Goal: Find specific page/section: Find specific page/section

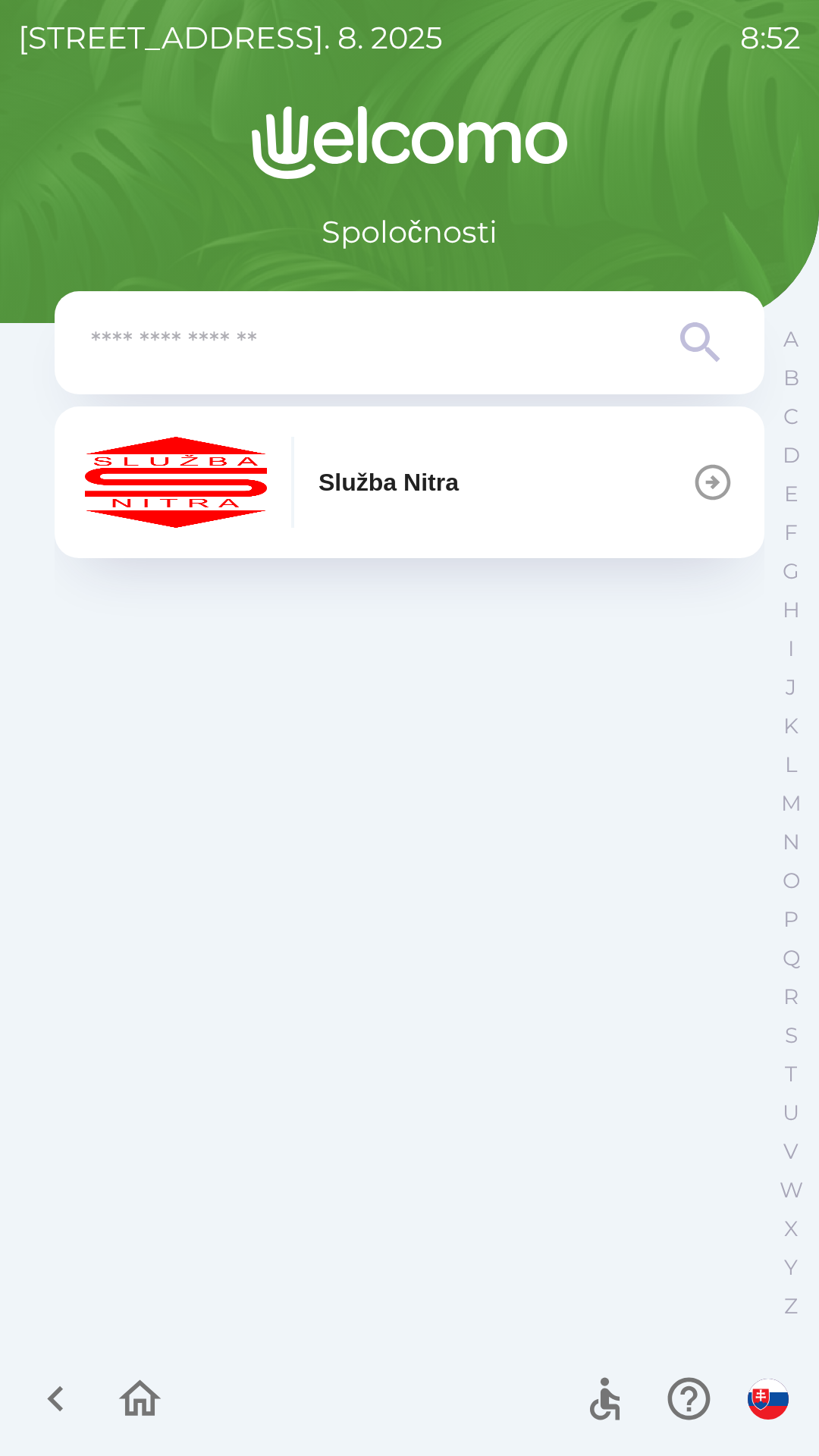
click at [302, 480] on div "Služba Nitra" at bounding box center [272, 482] width 374 height 91
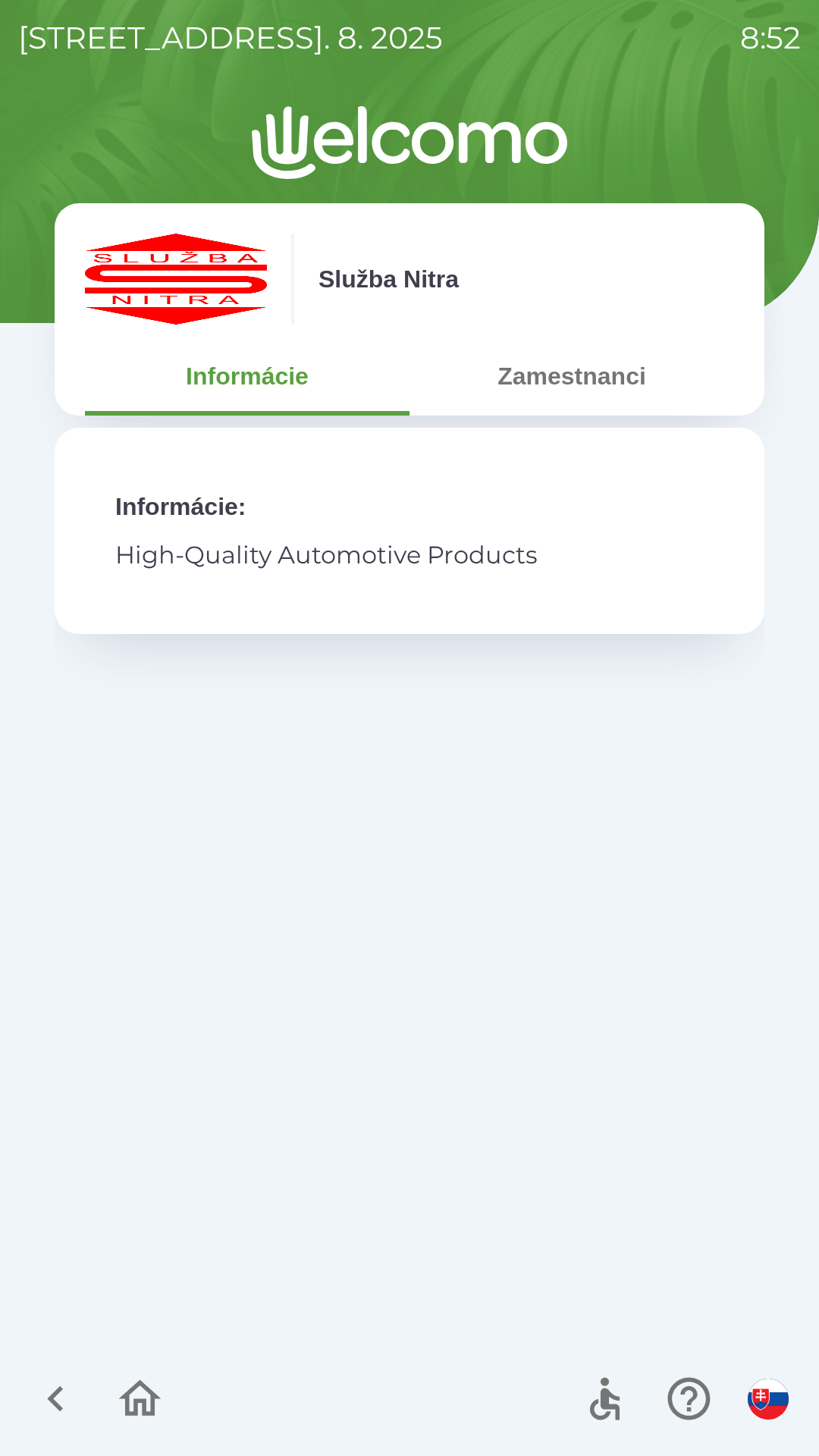
click at [550, 375] on button "Zamestnanci" at bounding box center [572, 376] width 325 height 54
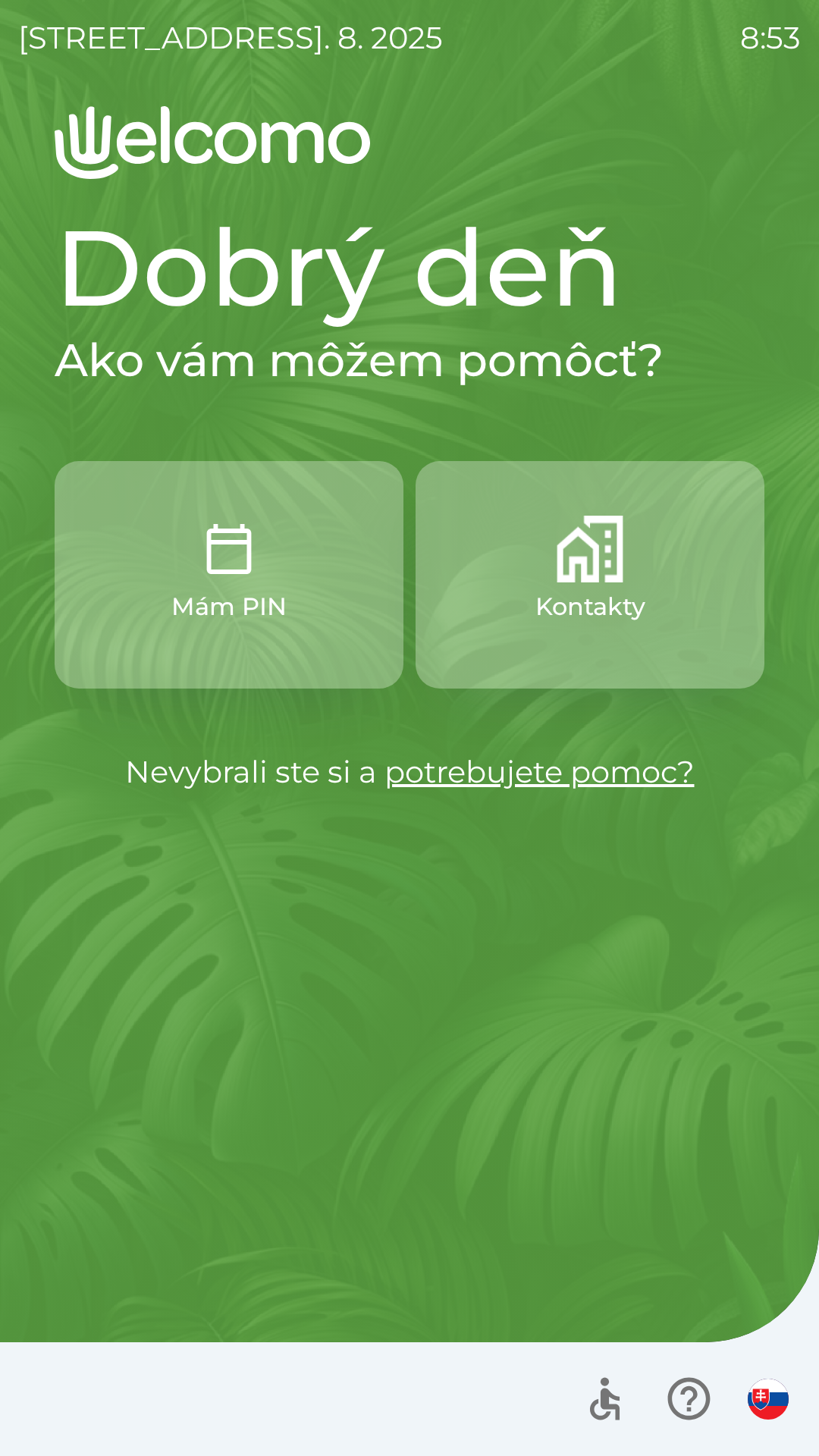
click at [520, 601] on button "Kontakty" at bounding box center [590, 574] width 349 height 227
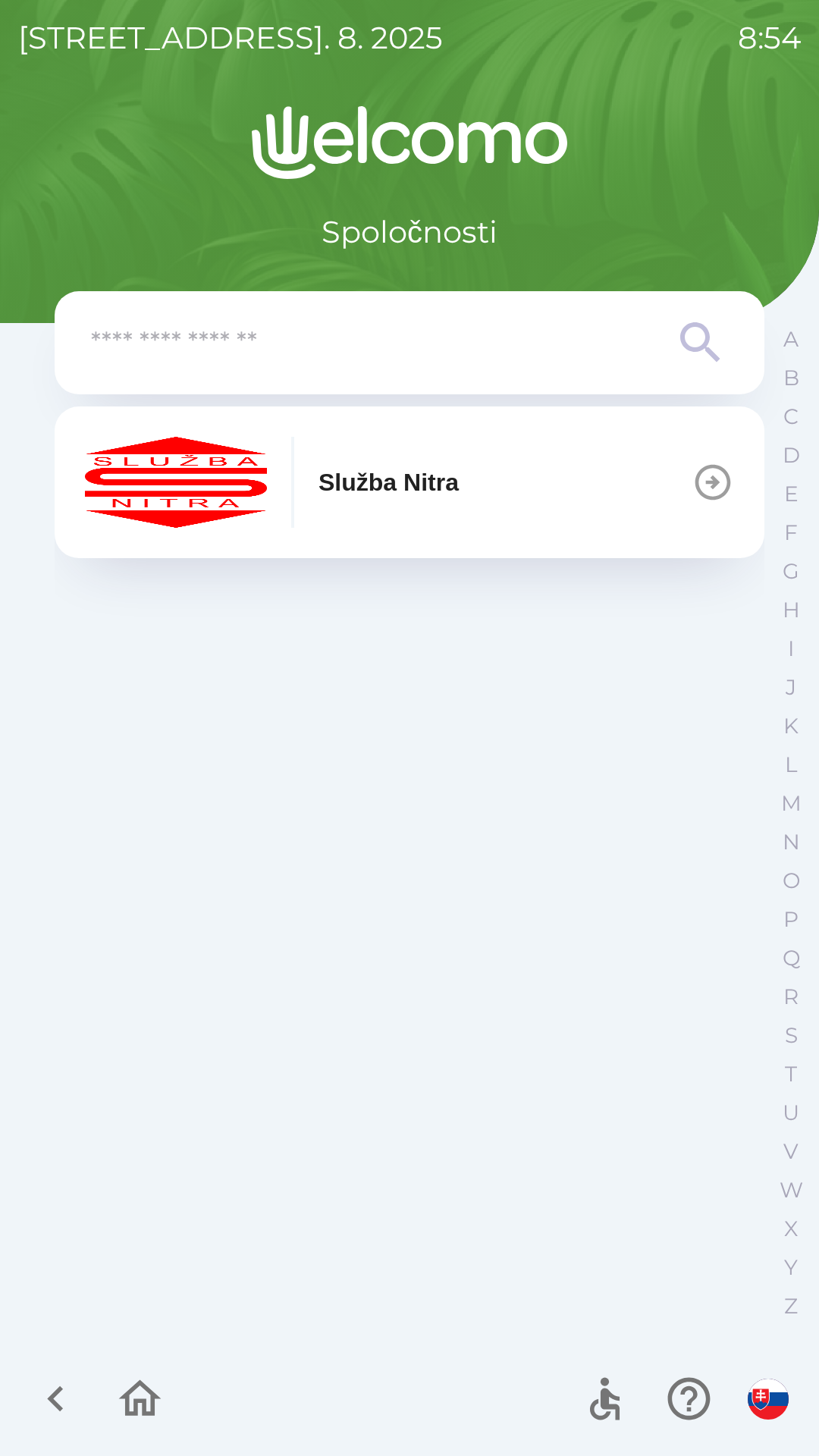
click at [431, 481] on p "Služba Nitra" at bounding box center [388, 482] width 141 height 37
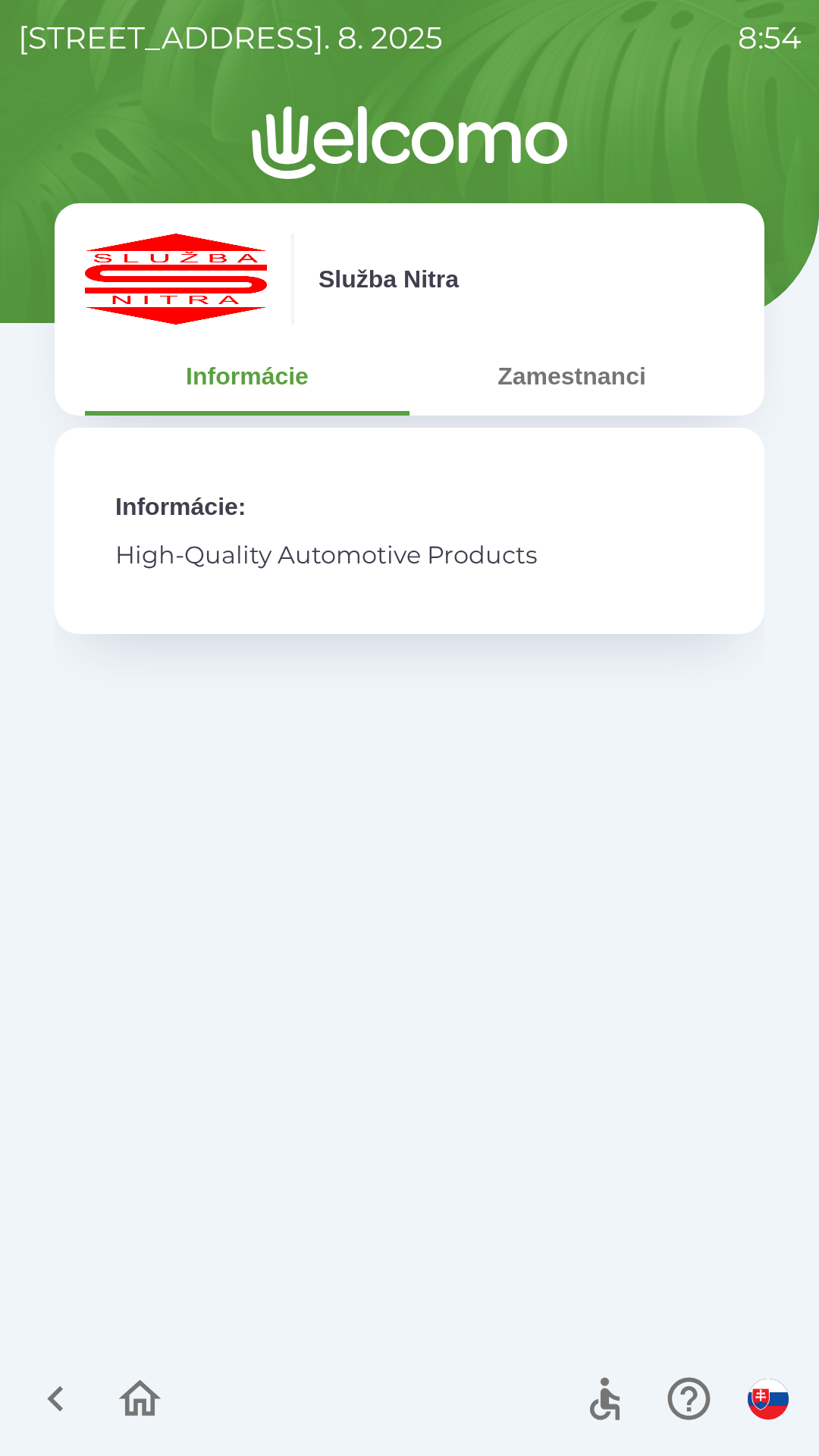
click at [572, 369] on button "Zamestnanci" at bounding box center [572, 376] width 325 height 54
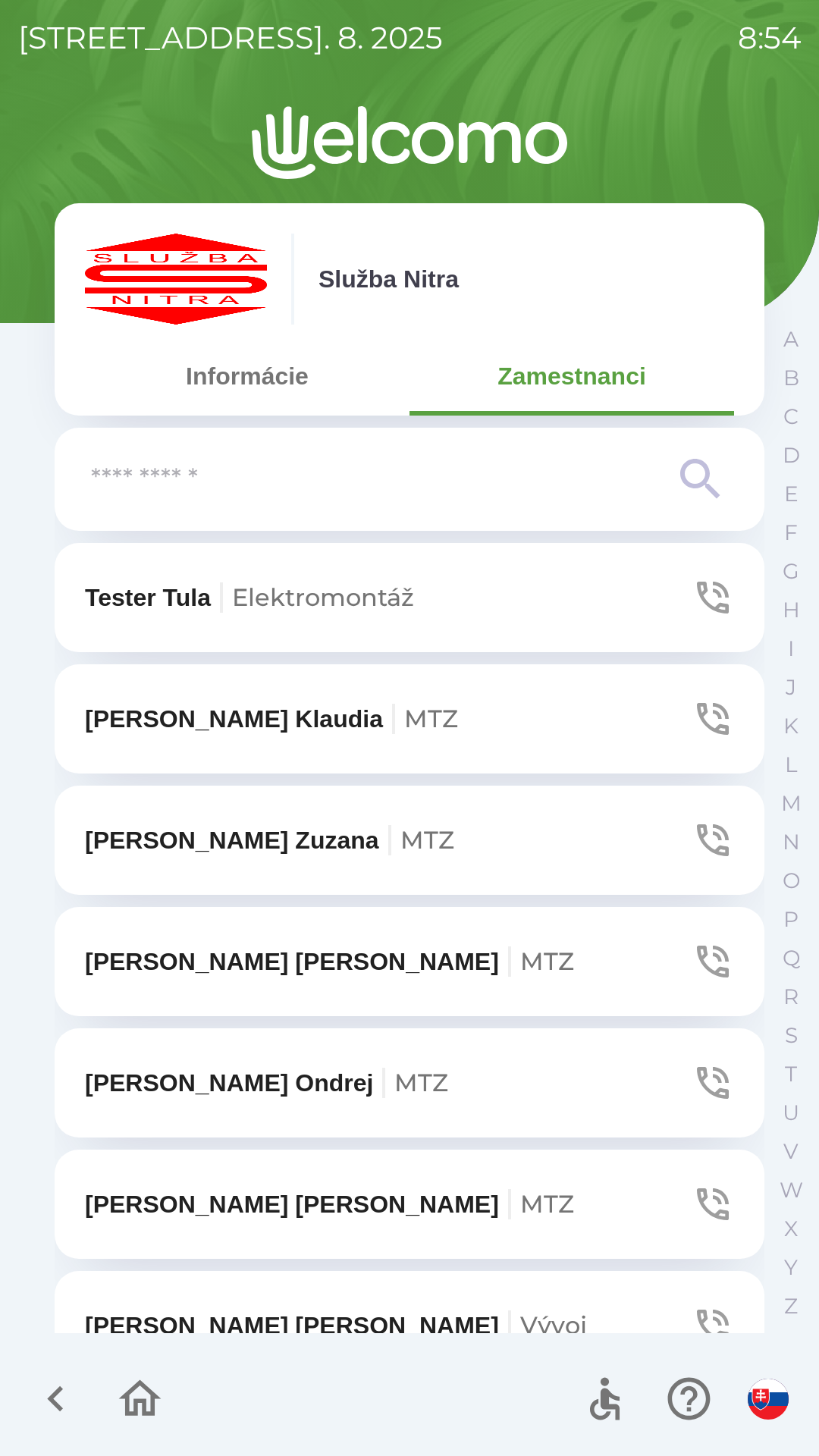
click at [348, 477] on input "text" at bounding box center [379, 479] width 576 height 42
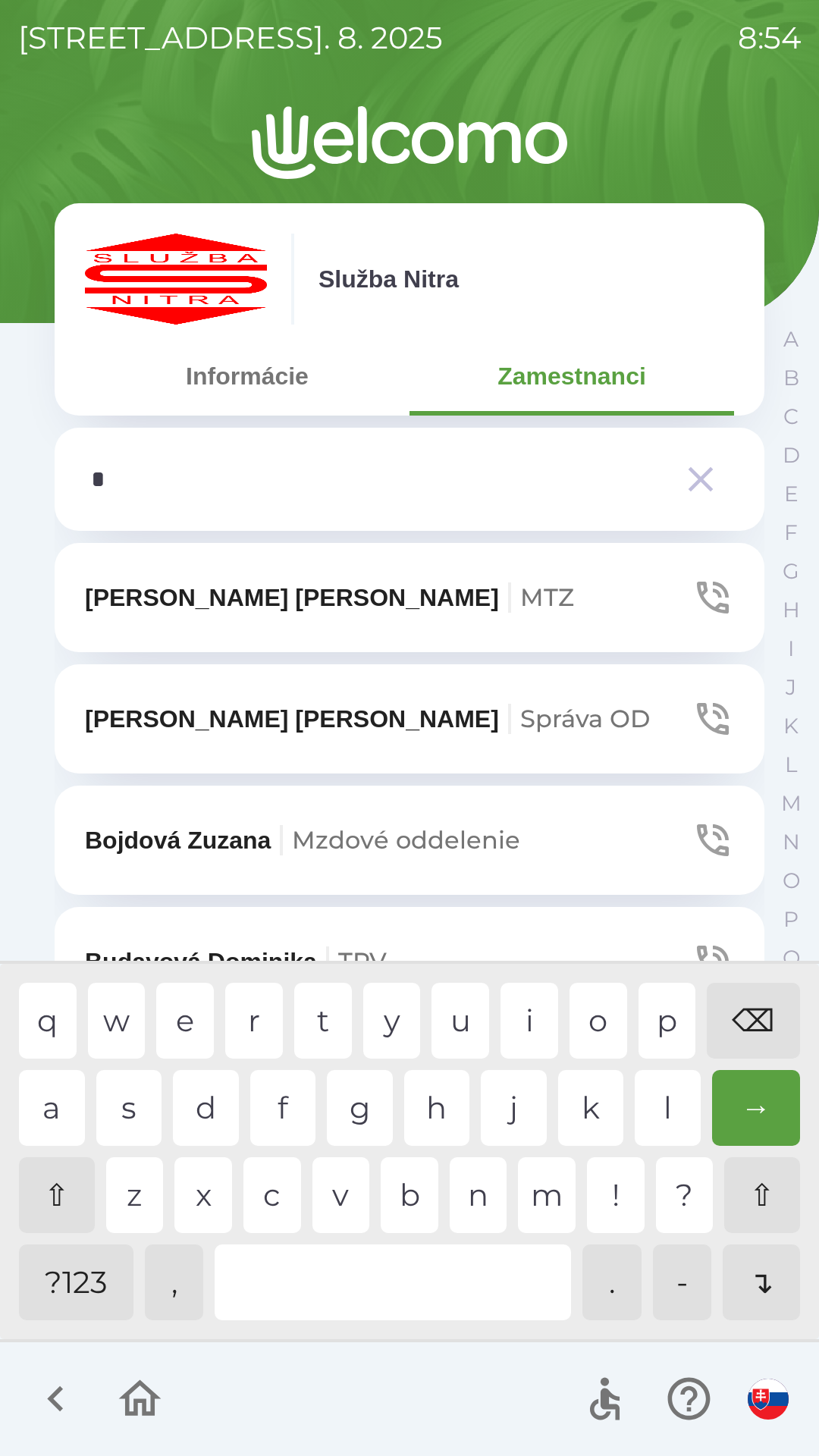
click at [409, 1189] on div "b" at bounding box center [409, 1195] width 57 height 76
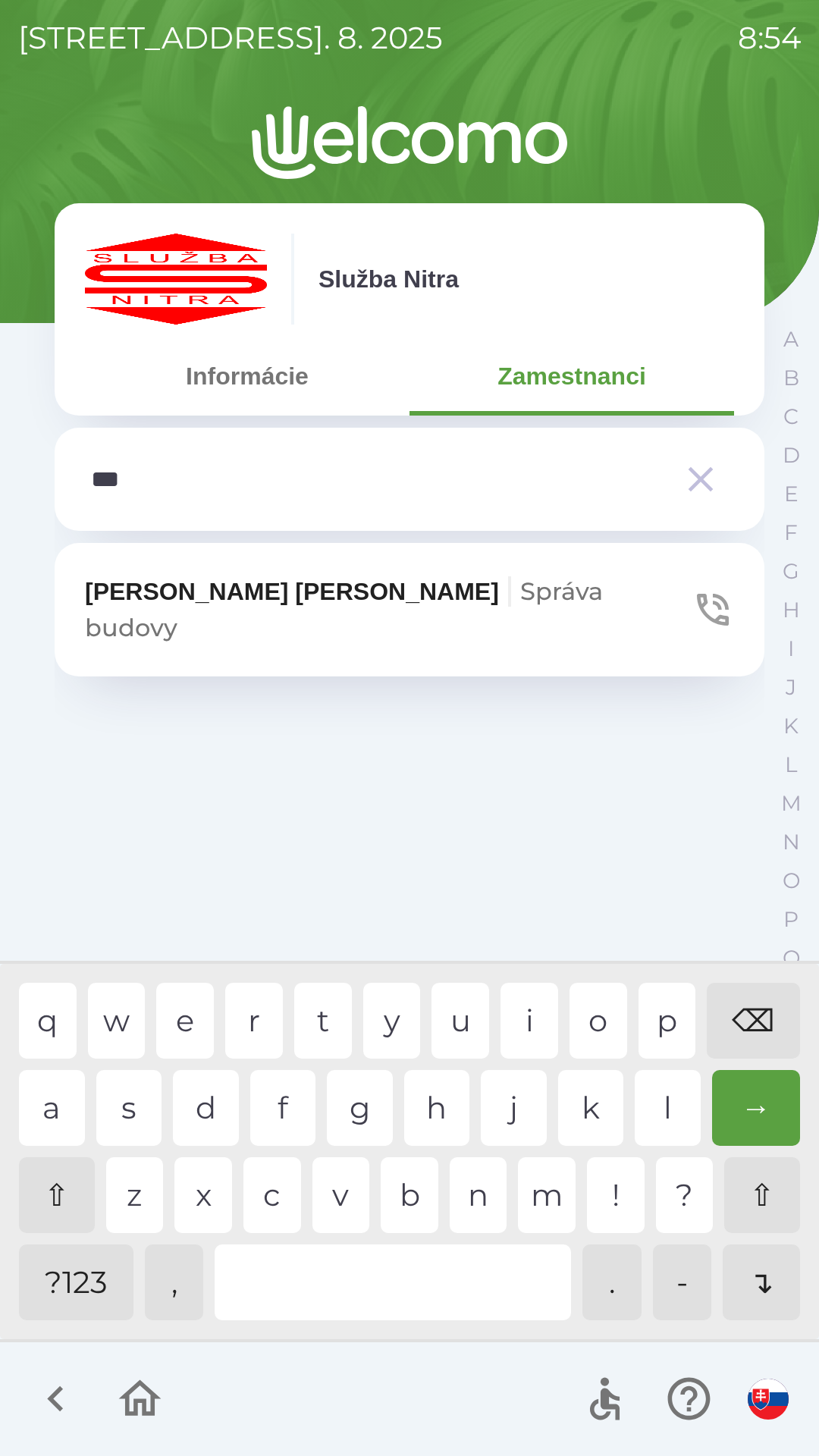
click at [261, 1018] on div "r" at bounding box center [253, 1020] width 57 height 76
type input "*****"
click at [705, 599] on icon "button" at bounding box center [713, 610] width 43 height 43
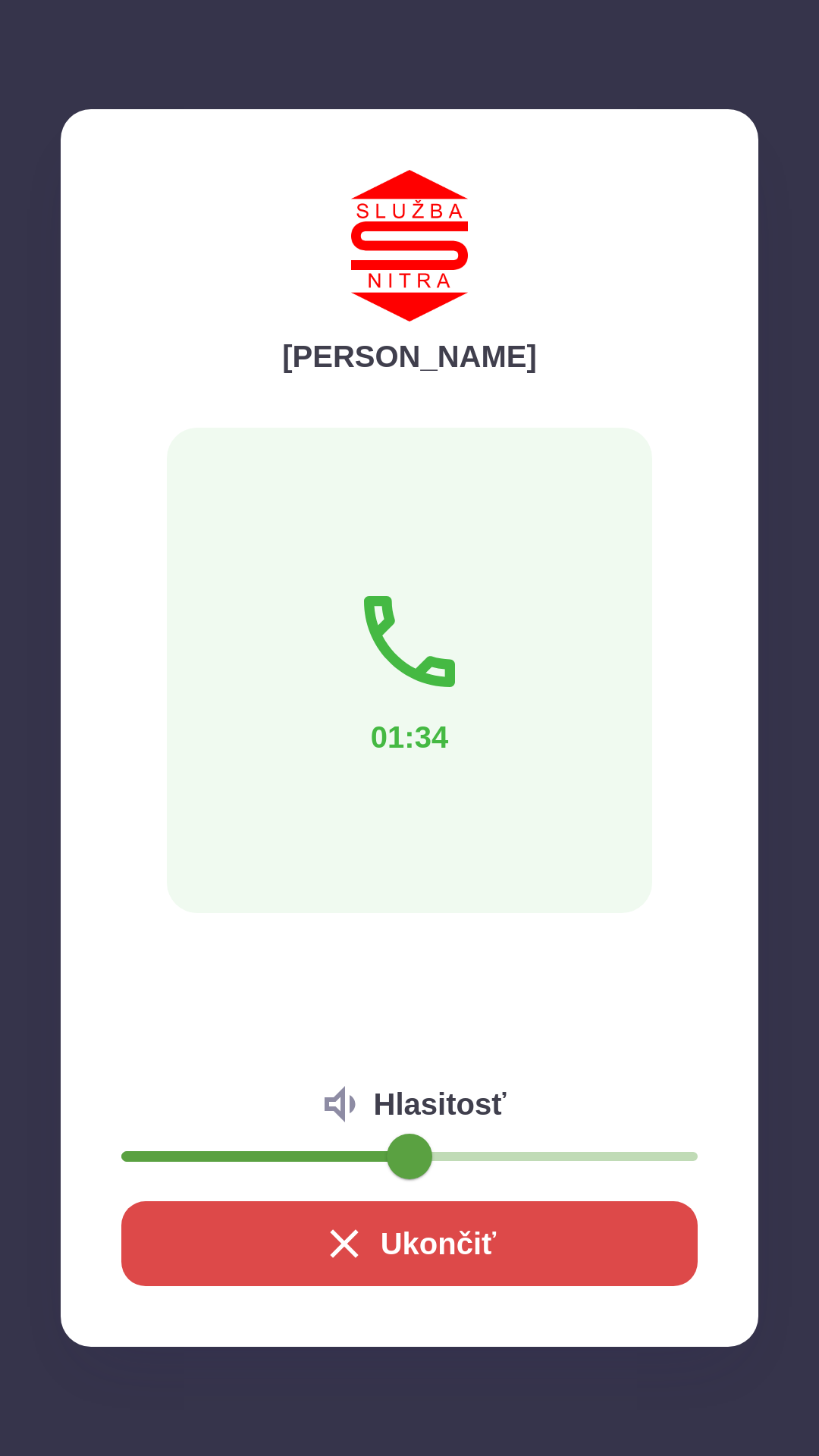
click at [346, 1240] on icon "button" at bounding box center [344, 1243] width 28 height 28
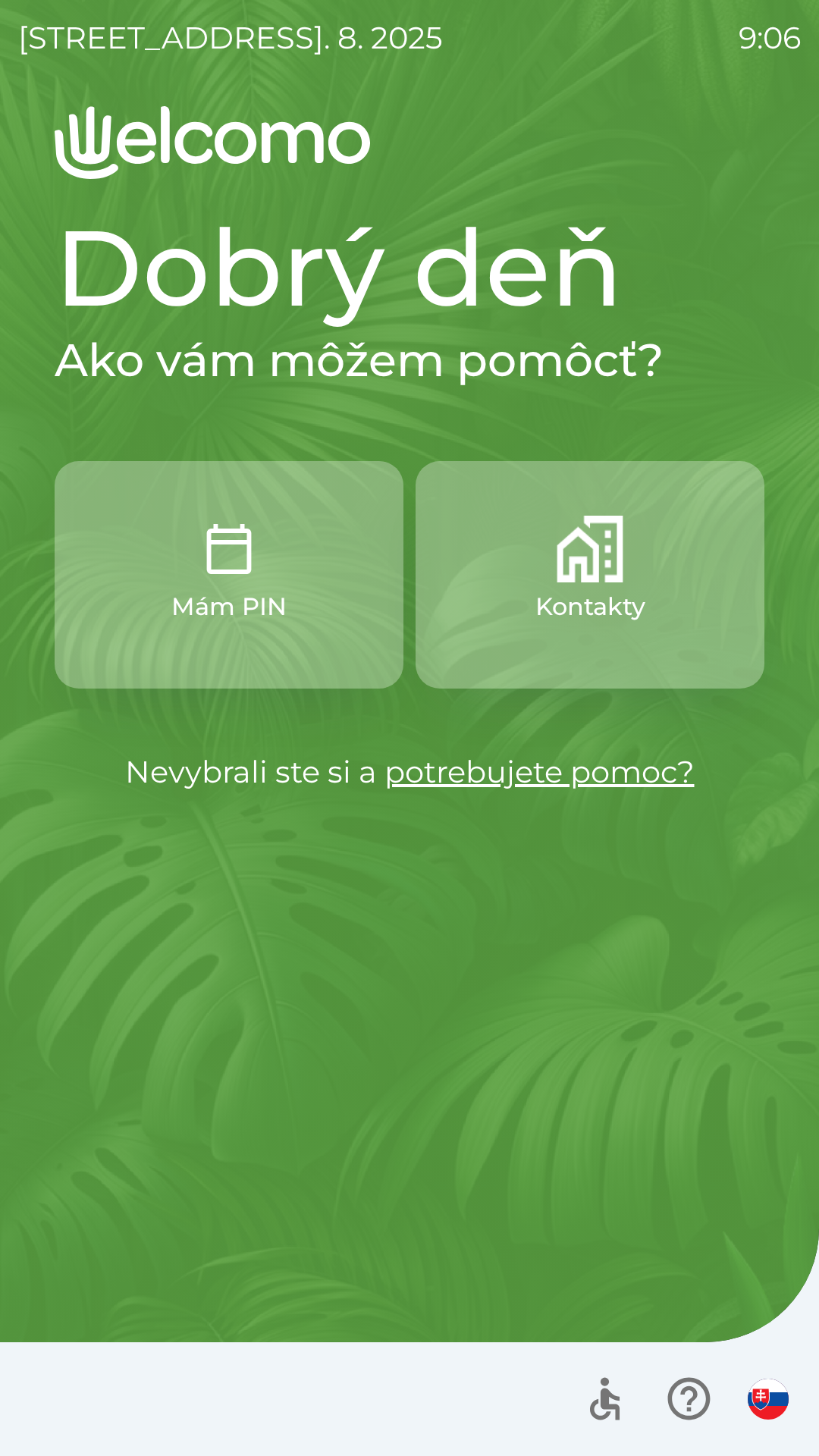
click at [589, 582] on button "Kontakty" at bounding box center [590, 574] width 349 height 227
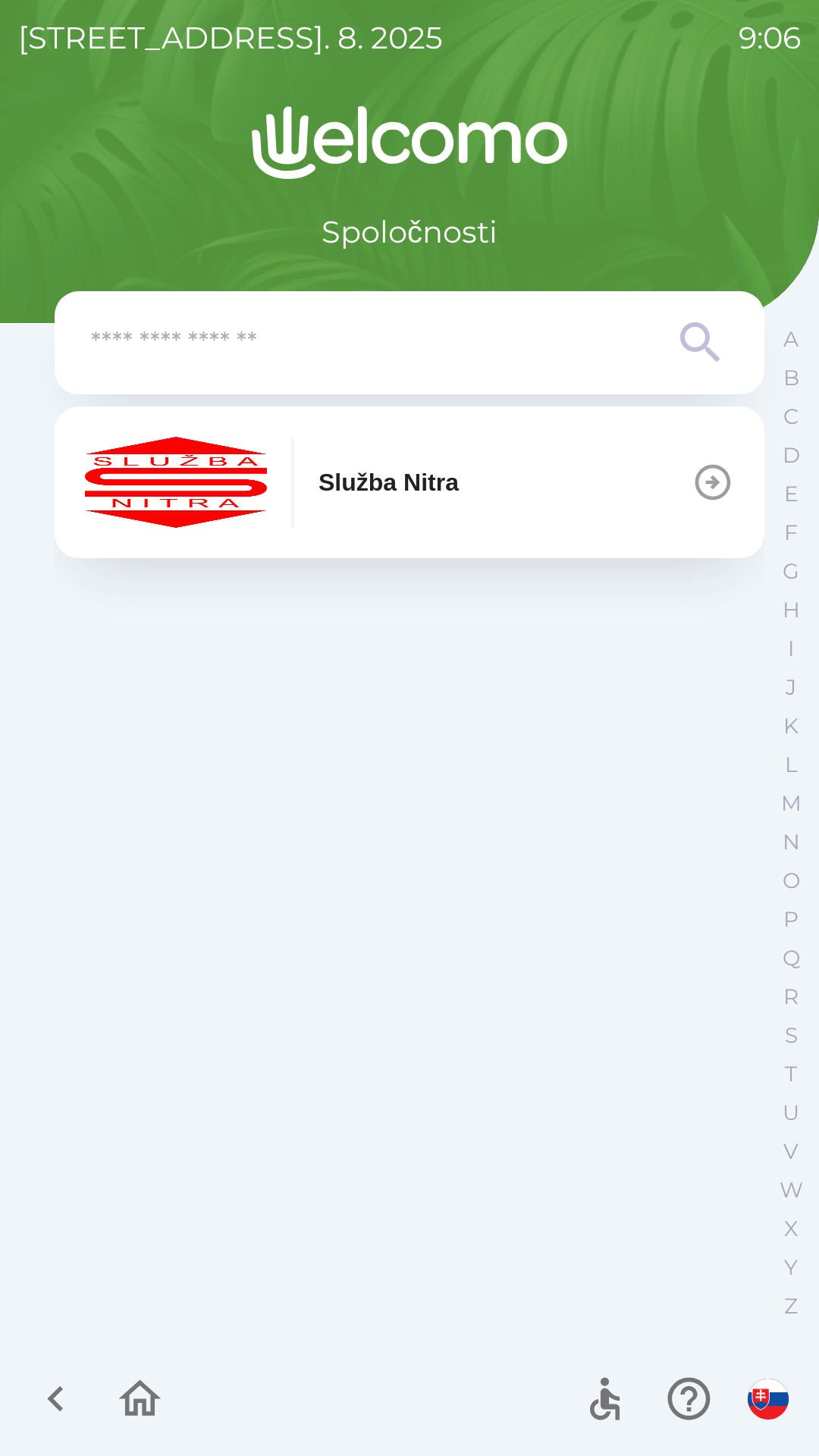
click at [500, 468] on button "Služba Nitra" at bounding box center [410, 482] width 710 height 151
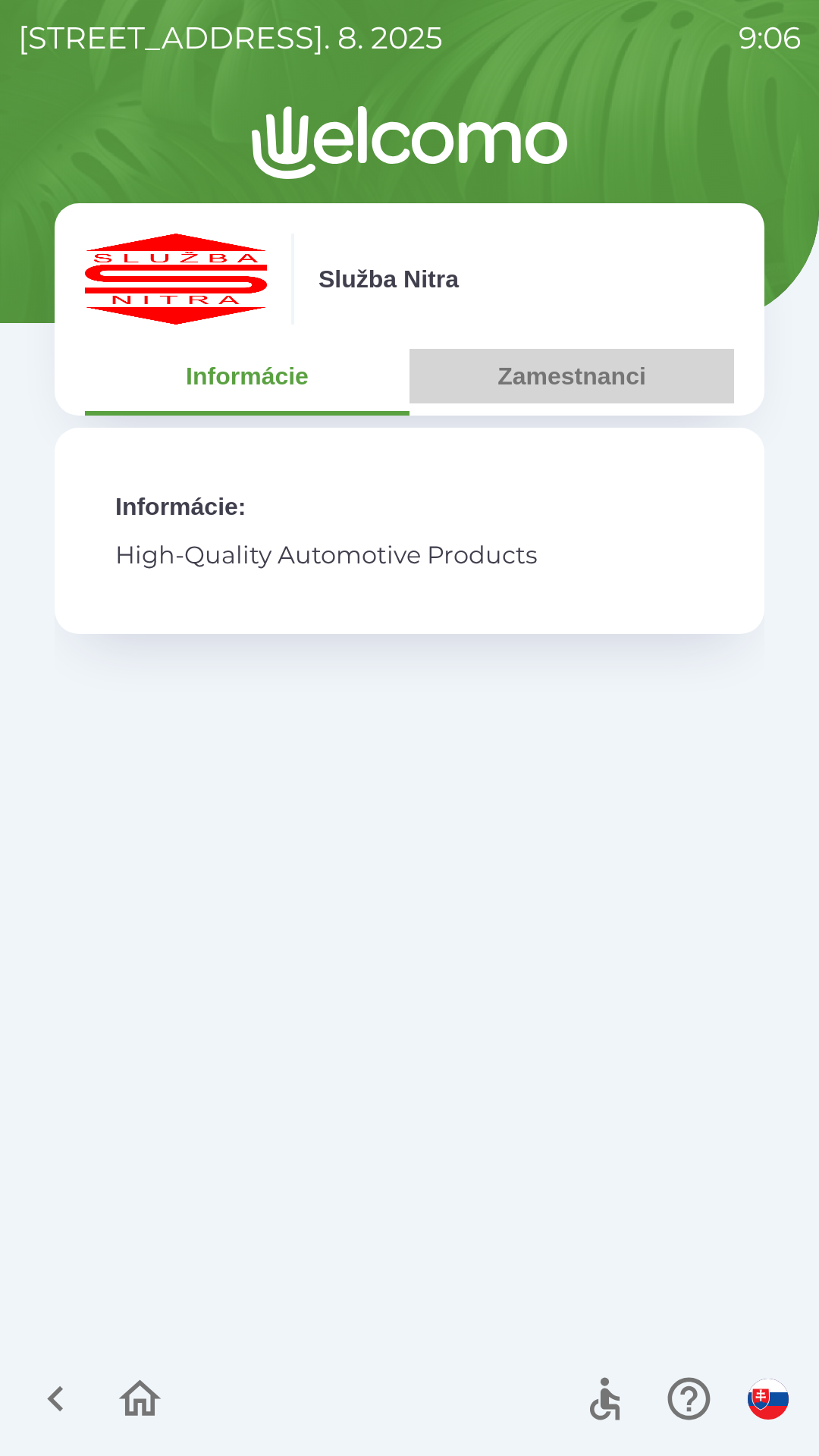
click at [581, 376] on button "Zamestnanci" at bounding box center [572, 376] width 325 height 54
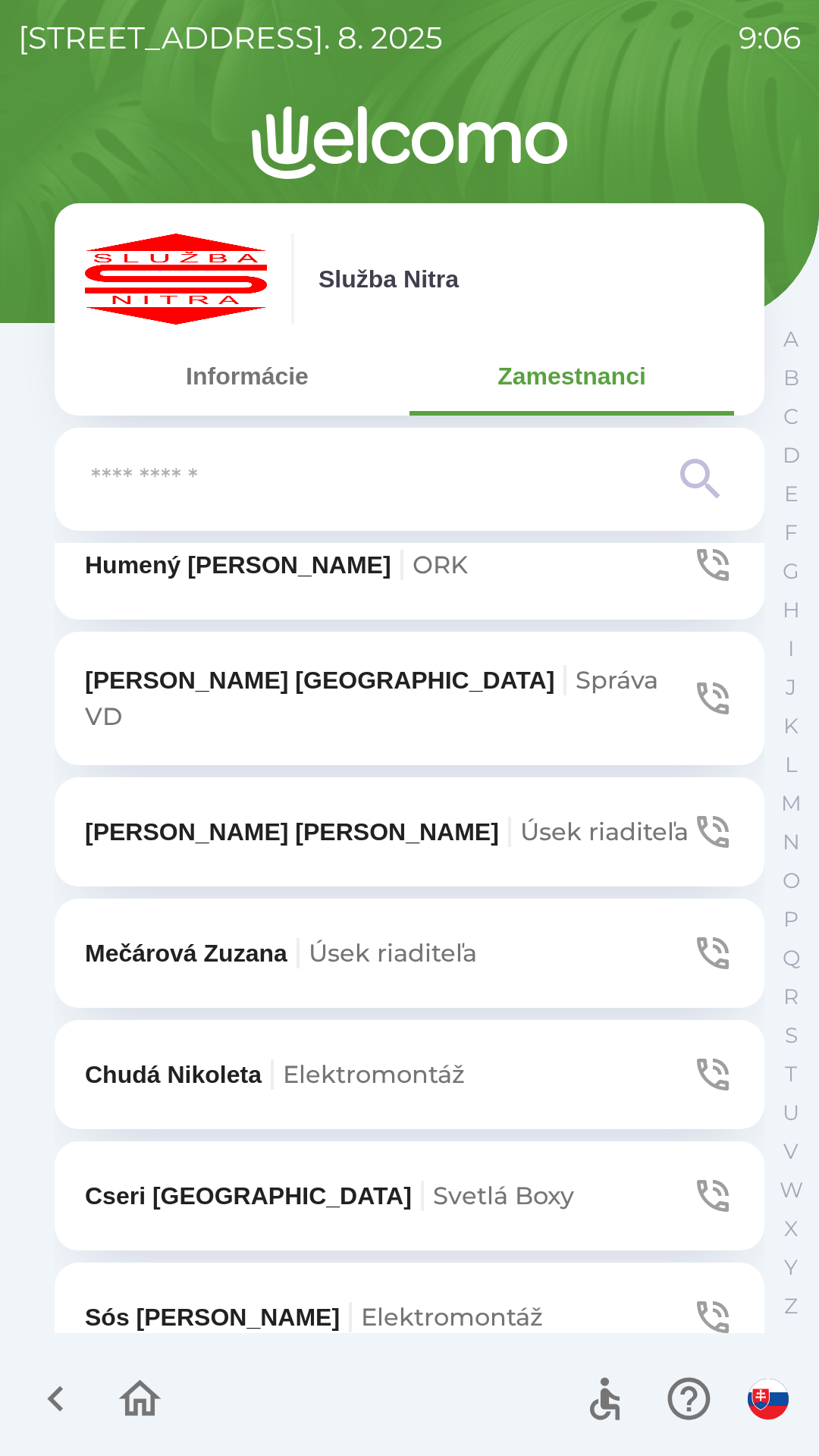
scroll to position [5832, 0]
click at [411, 937] on span "Úsek riaditeľa" at bounding box center [393, 952] width 169 height 29
